Goal: Find contact information: Find contact information

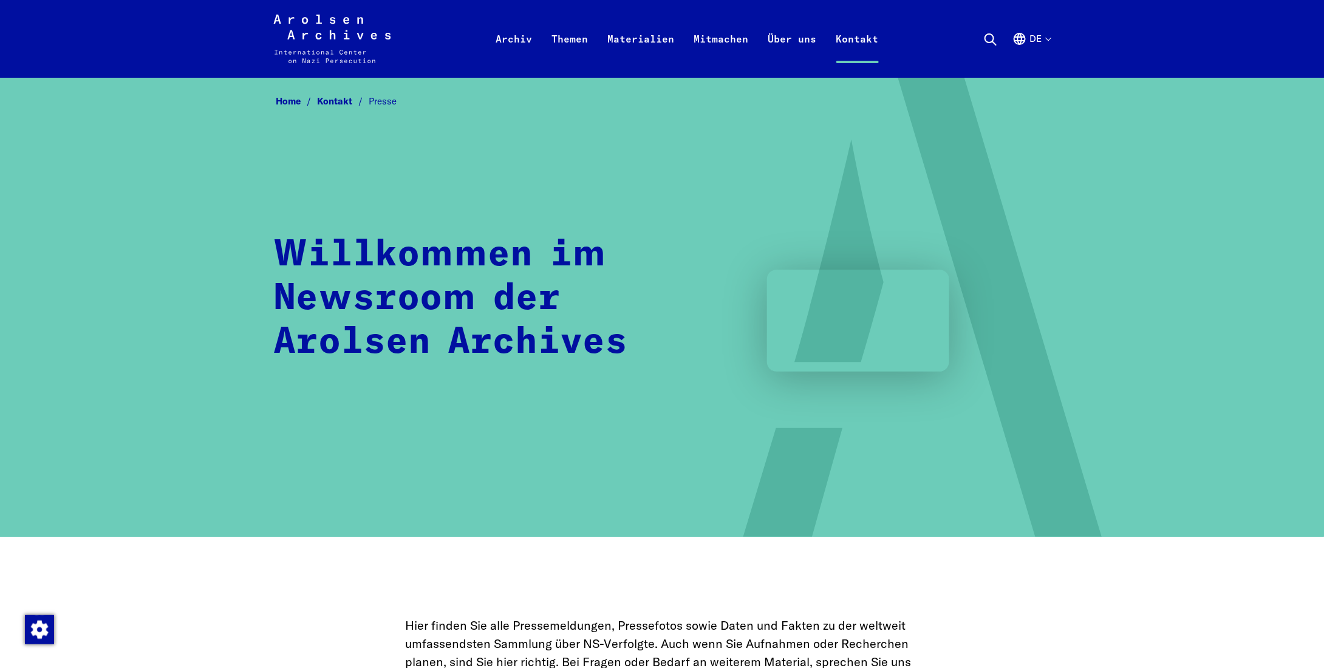
click at [1037, 37] on button "de" at bounding box center [1031, 54] width 38 height 44
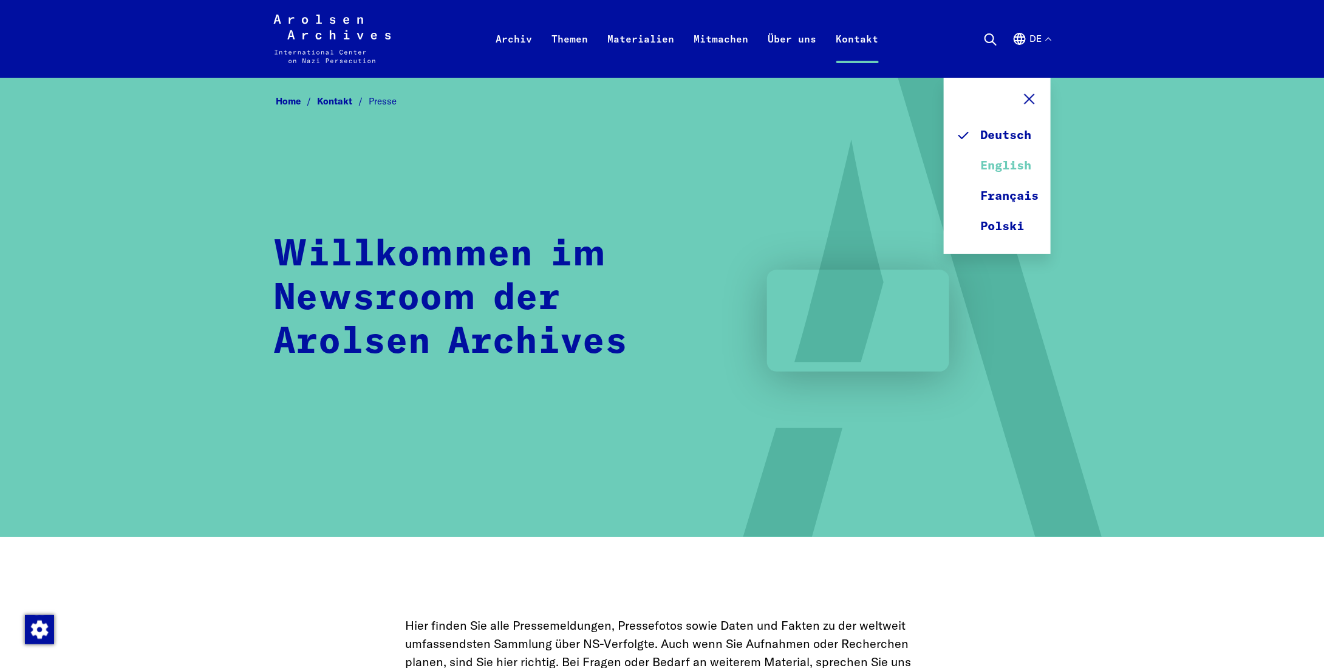
click at [1000, 171] on link "English" at bounding box center [997, 166] width 83 height 30
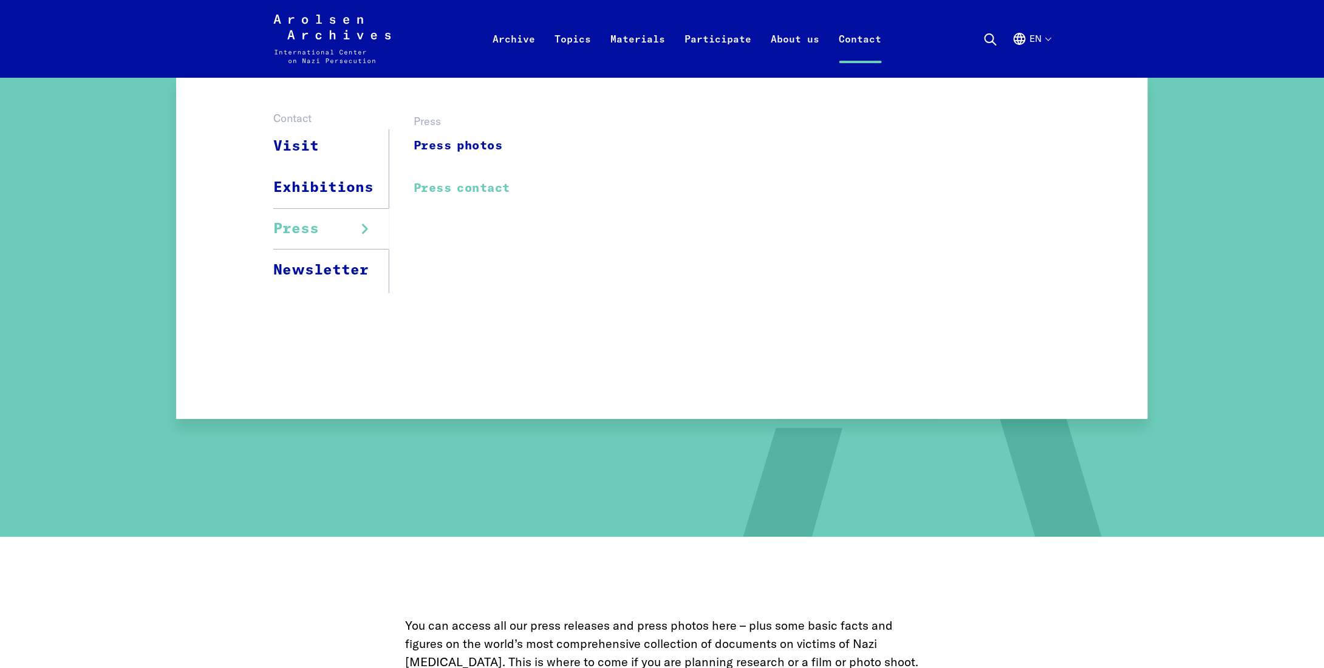
click at [466, 183] on link "Press contact" at bounding box center [462, 188] width 97 height 27
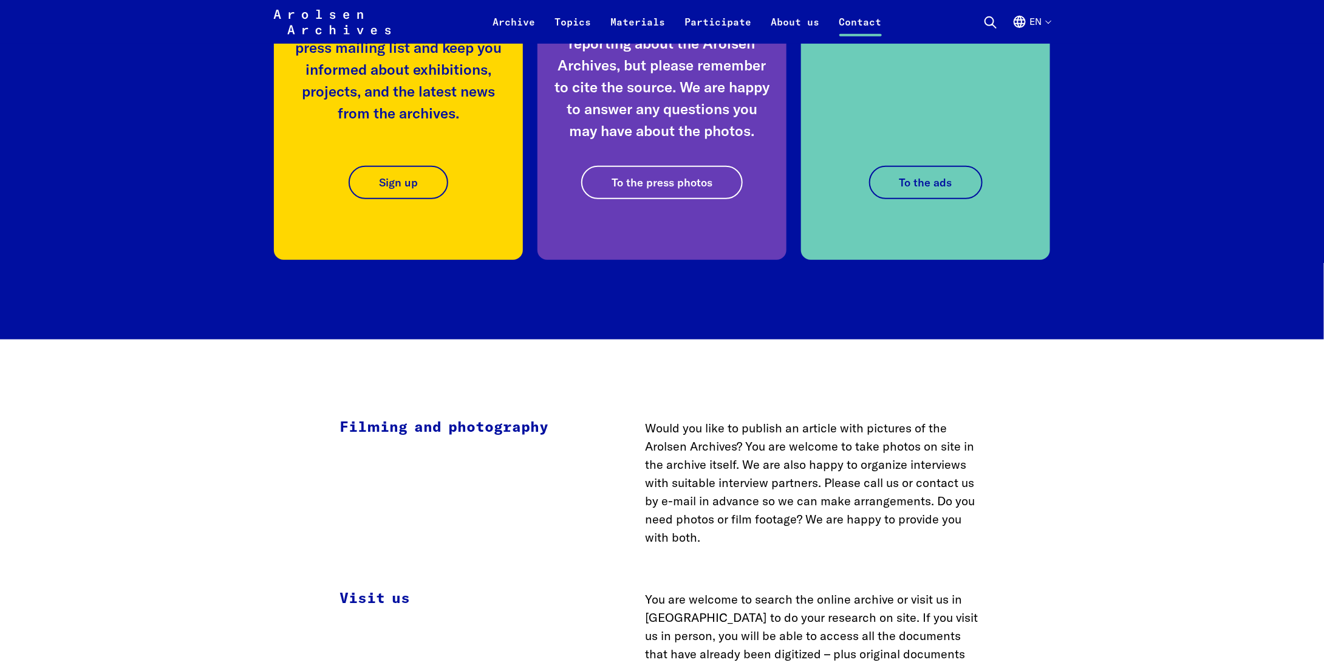
scroll to position [2854, 0]
